Goal: Task Accomplishment & Management: Use online tool/utility

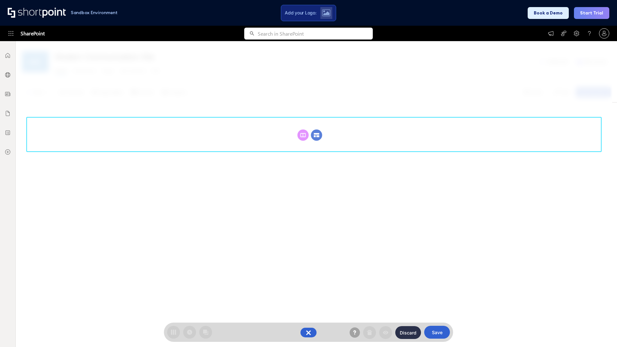
click at [317, 135] on circle at bounding box center [316, 135] width 11 height 11
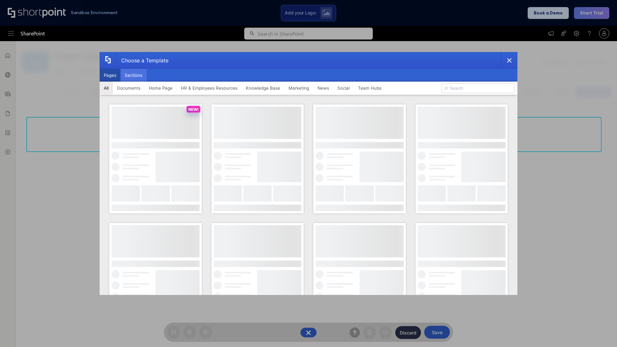
click at [133, 75] on button "Sections" at bounding box center [134, 75] width 26 height 13
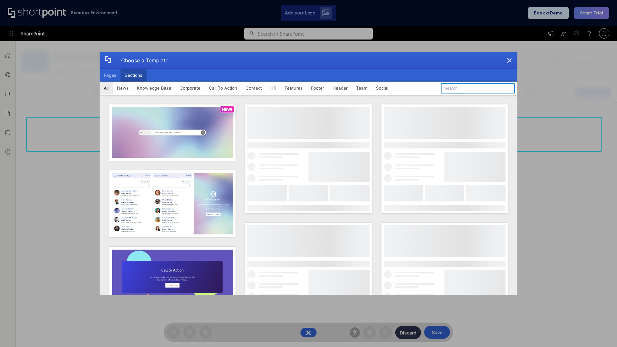
type input "Service Block 2"
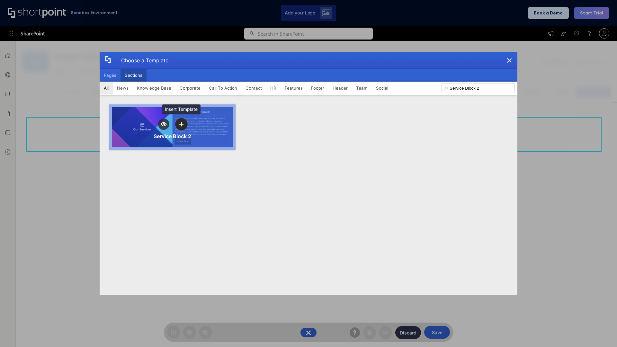
click at [181, 124] on icon "template selector" at bounding box center [181, 124] width 5 height 5
